Goal: Check status: Check status

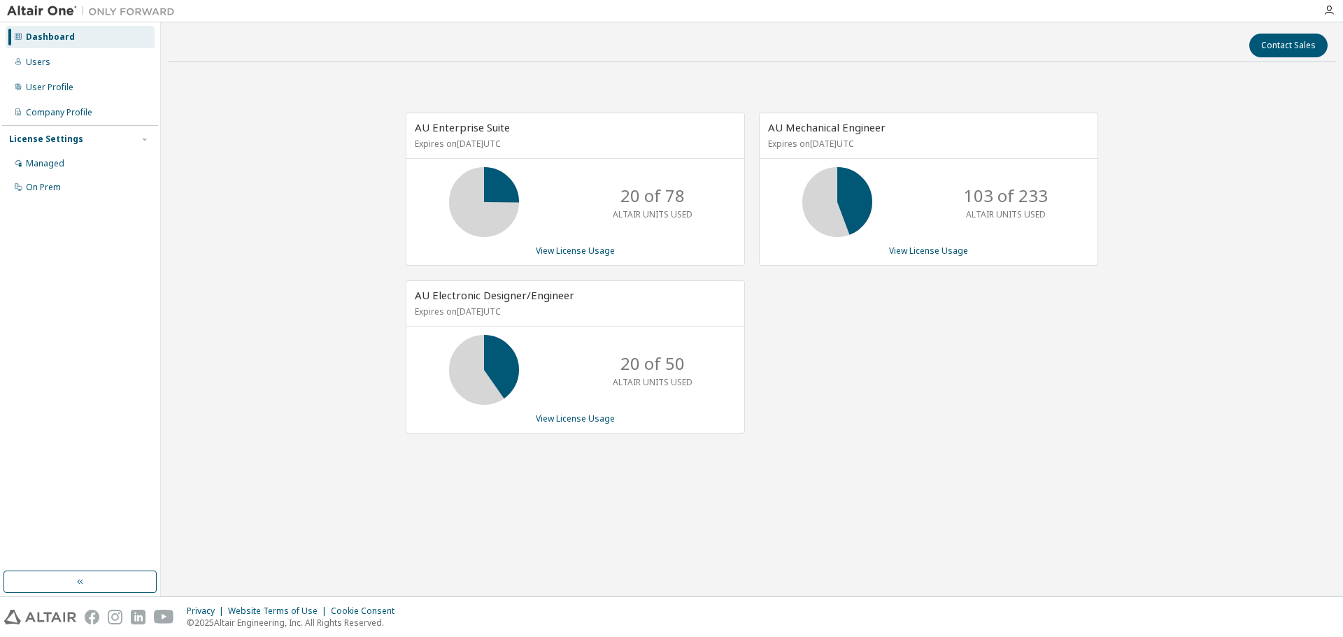
click at [502, 198] on icon at bounding box center [484, 202] width 35 height 35
click at [651, 203] on p "20 of 78" at bounding box center [652, 196] width 64 height 24
click at [581, 253] on link "View License Usage" at bounding box center [575, 251] width 79 height 12
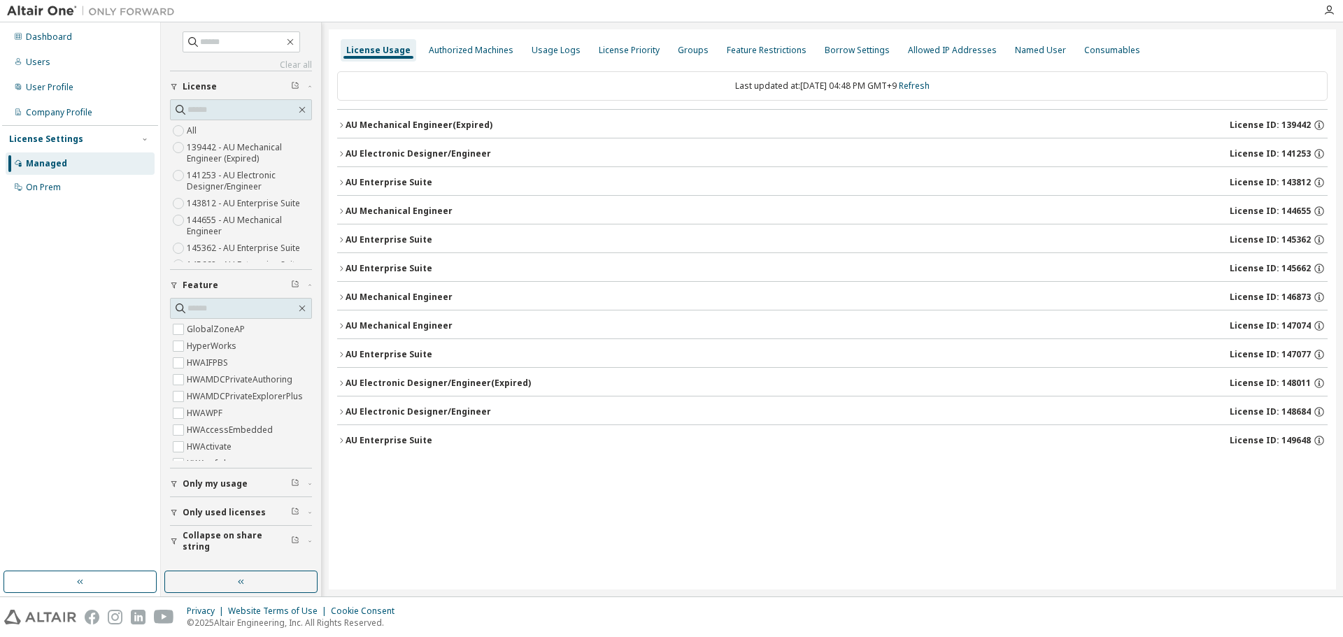
click at [388, 271] on div "AU Enterprise Suite" at bounding box center [389, 268] width 87 height 11
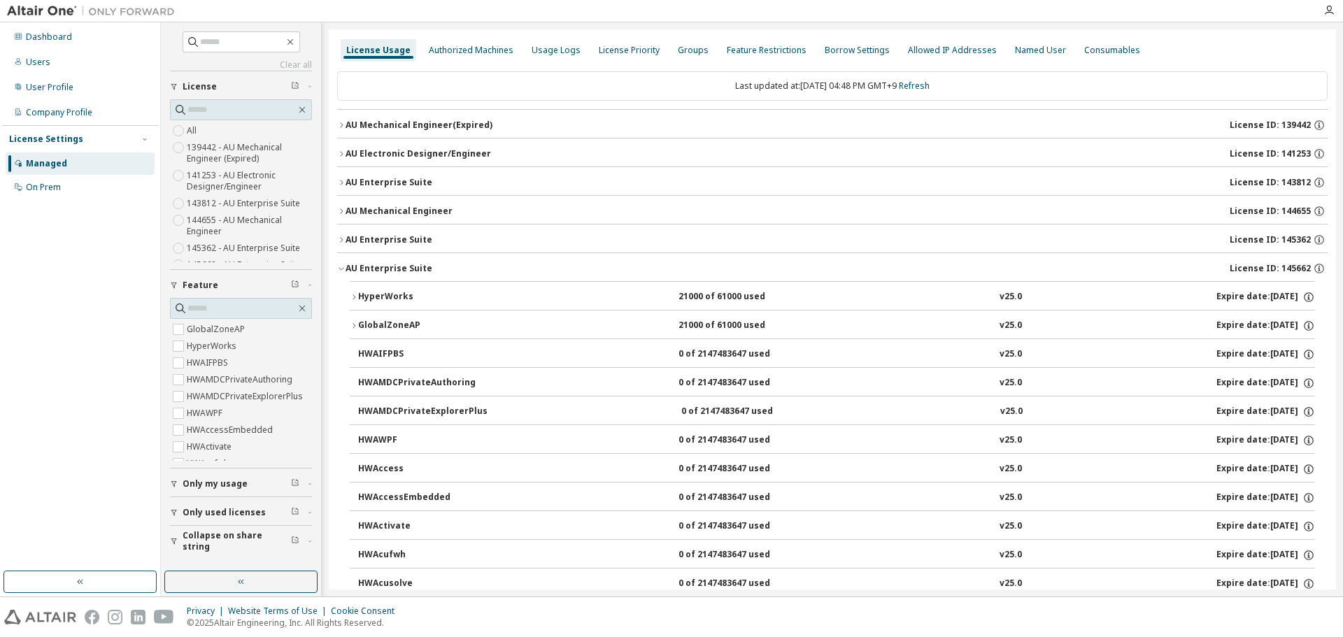
click at [402, 274] on div "AU Enterprise Suite License ID: 145662" at bounding box center [837, 268] width 982 height 13
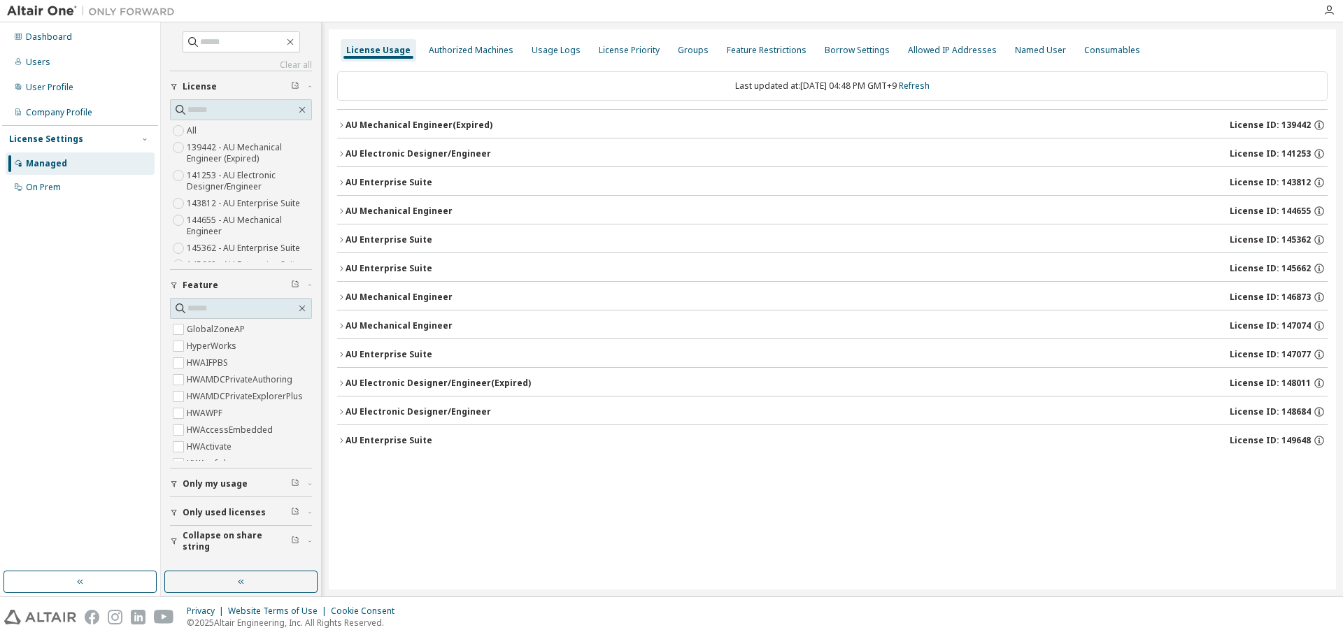
click at [412, 178] on div "AU Enterprise Suite" at bounding box center [389, 182] width 87 height 11
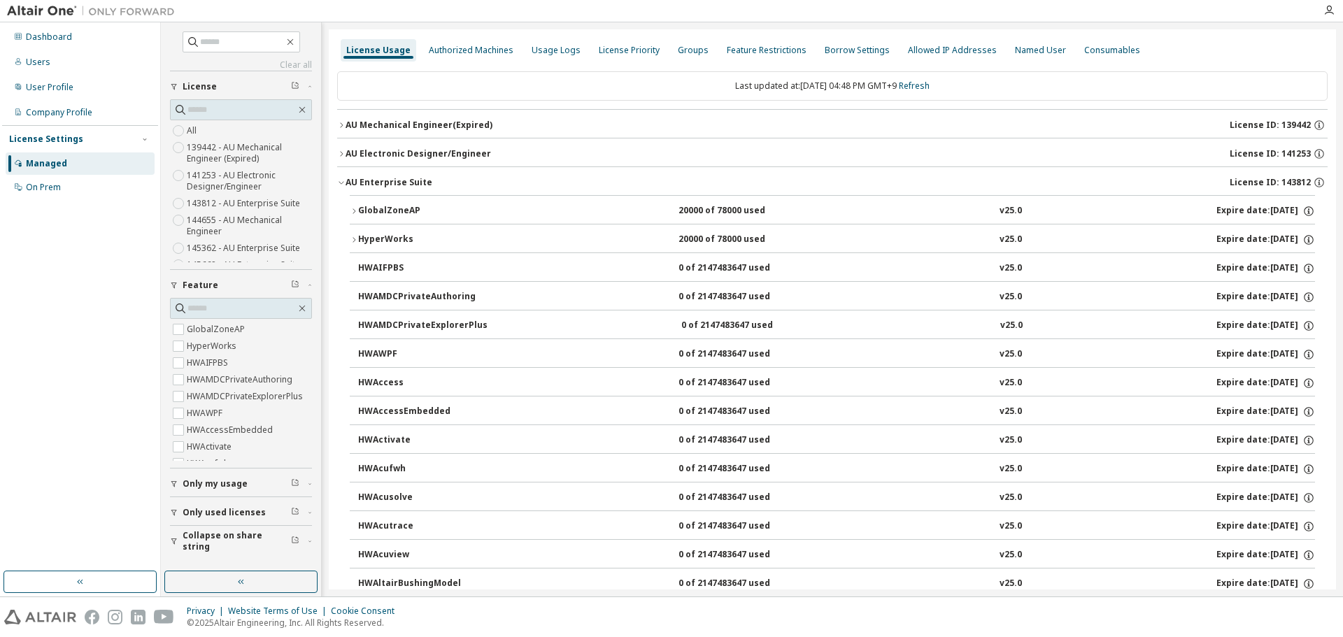
click at [399, 206] on div "GlobalZoneAP" at bounding box center [421, 211] width 126 height 13
